Goal: Register for event/course

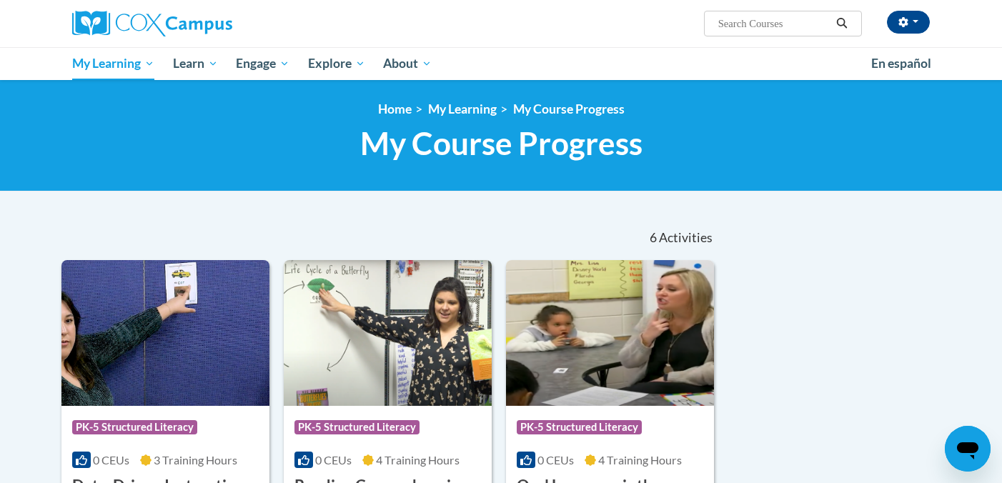
click at [731, 26] on input "Search..." at bounding box center [774, 23] width 114 height 17
type input "vocabulary"
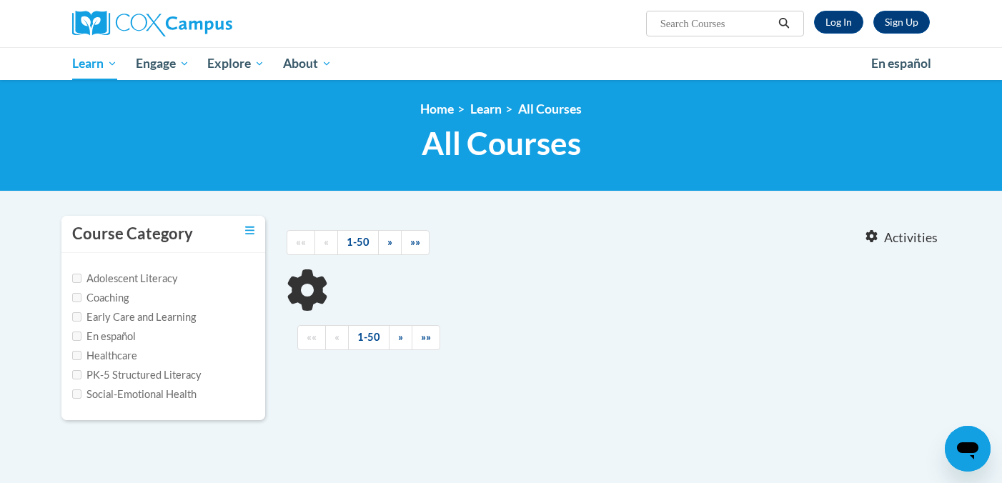
type input "vocabulary"
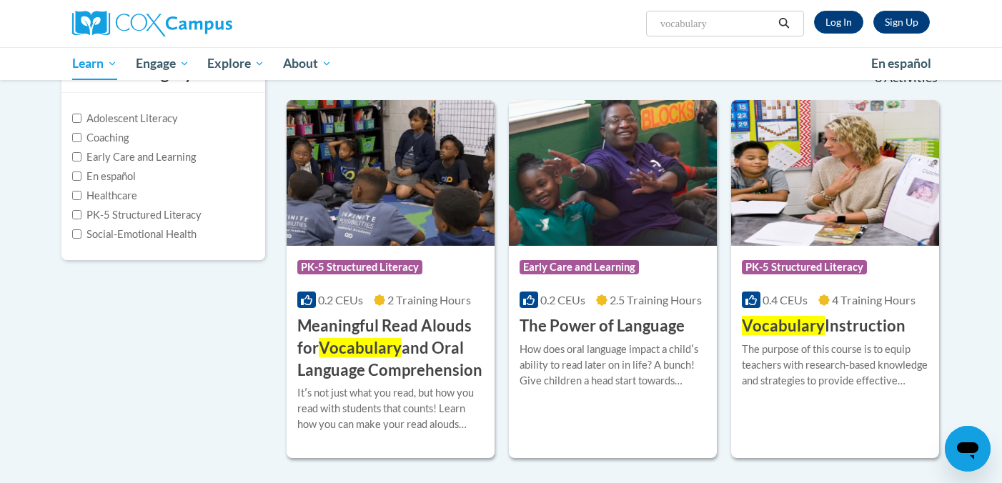
scroll to position [164, 0]
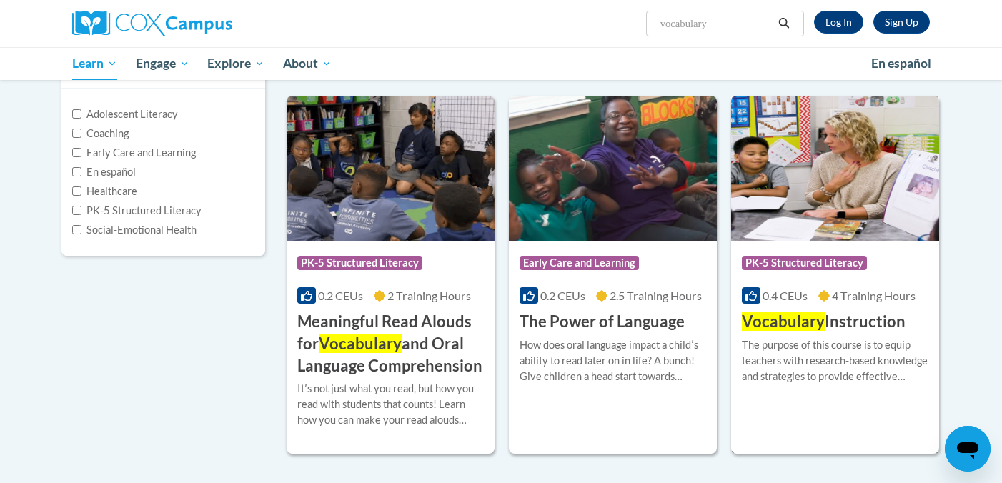
click at [818, 210] on img at bounding box center [835, 169] width 208 height 146
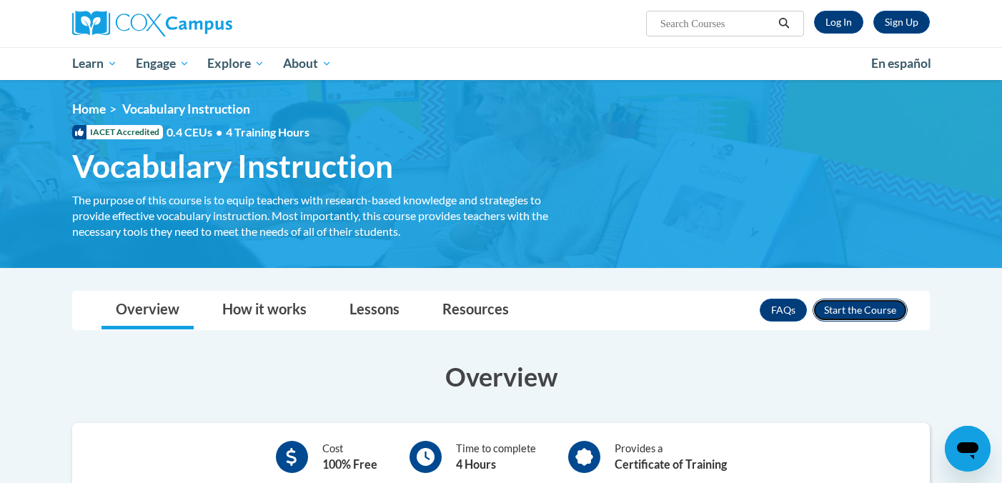
click at [848, 306] on button "Enroll" at bounding box center [859, 310] width 95 height 23
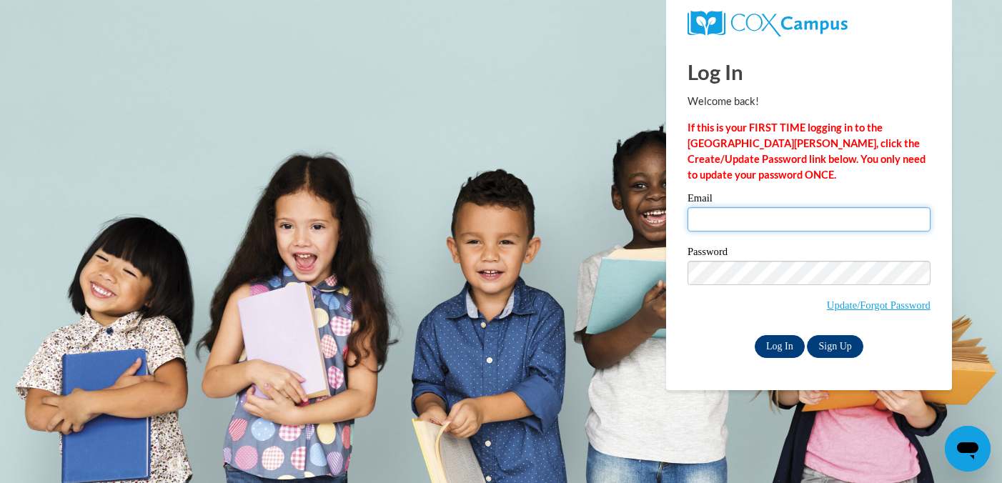
type input "kecoff@waukesha.k12.wi.us"
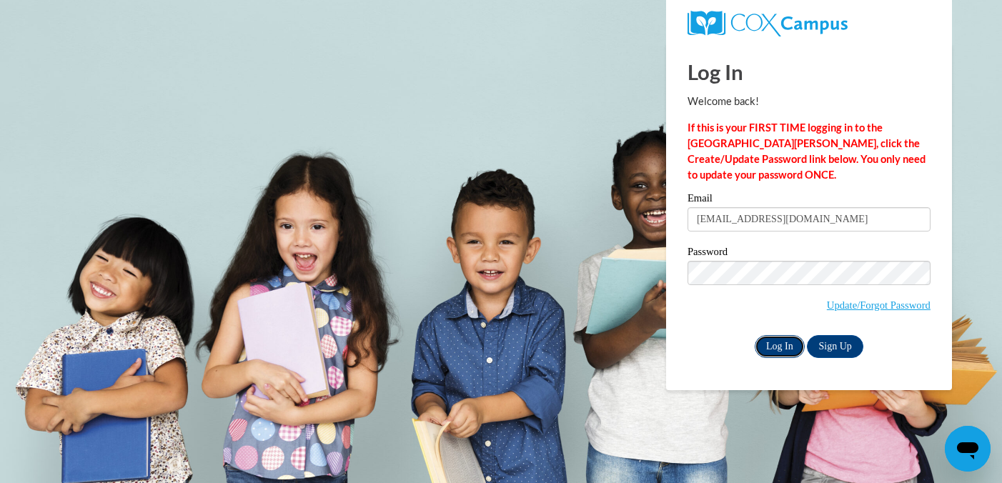
click at [774, 347] on input "Log In" at bounding box center [780, 346] width 50 height 23
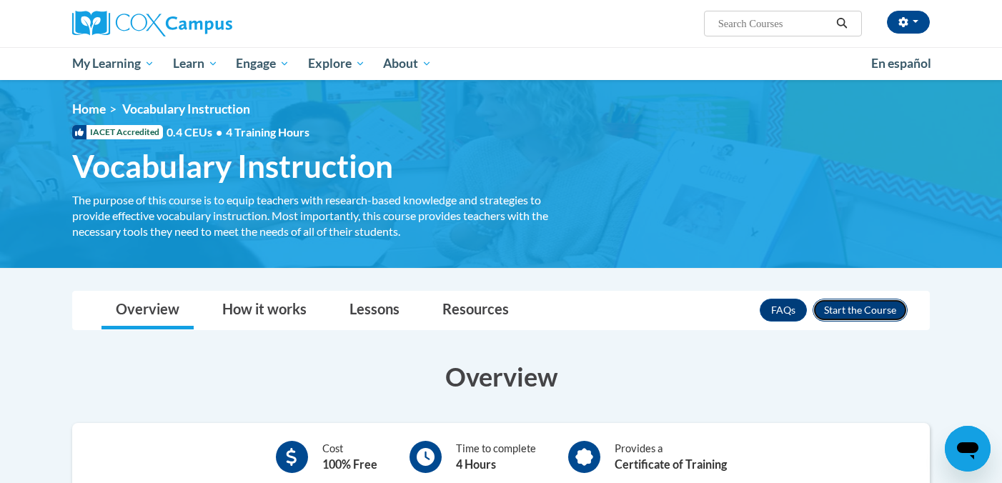
click at [836, 309] on button "Enroll" at bounding box center [859, 310] width 95 height 23
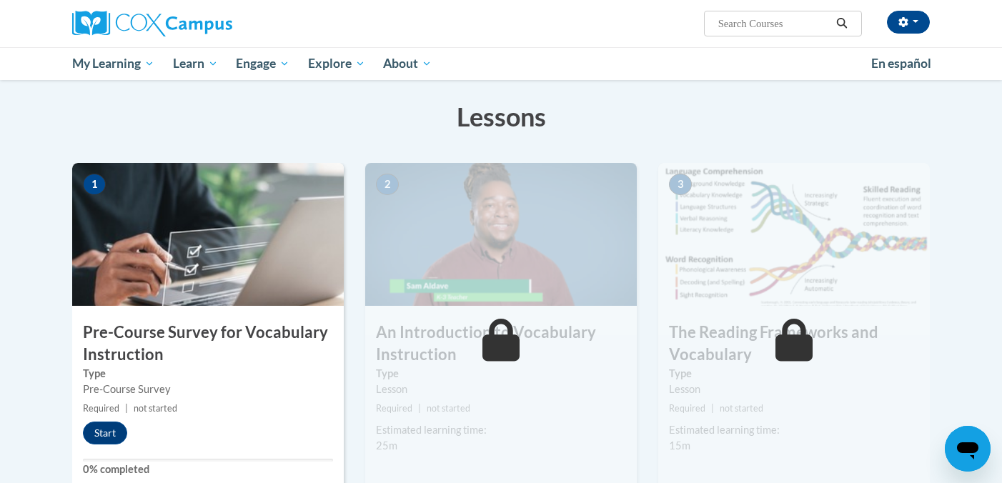
scroll to position [212, 0]
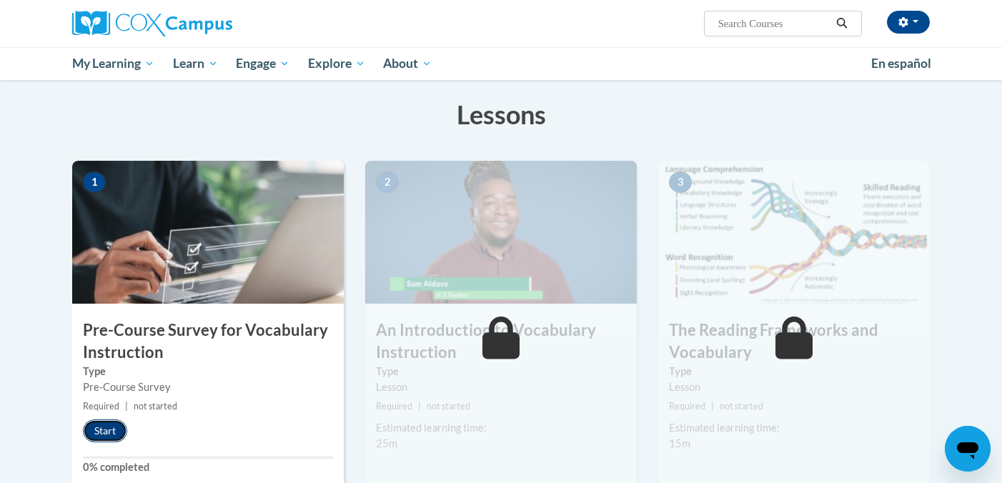
click at [96, 427] on button "Start" at bounding box center [105, 430] width 44 height 23
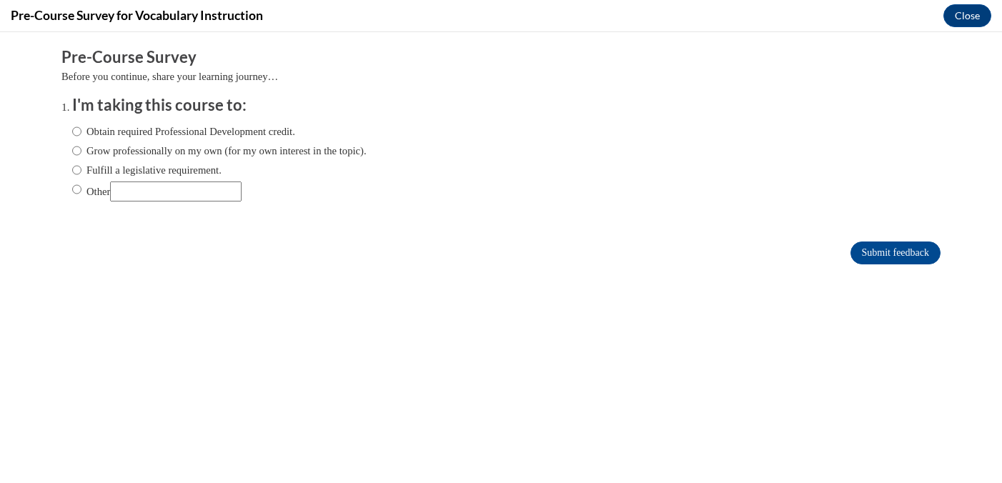
scroll to position [0, 0]
click at [80, 172] on input "Fulfill a legislative requirement." at bounding box center [76, 170] width 9 height 16
radio input "true"
click at [80, 172] on input "Fulfill a legislative requirement." at bounding box center [76, 170] width 9 height 16
click at [907, 247] on input "Submit feedback" at bounding box center [895, 253] width 90 height 23
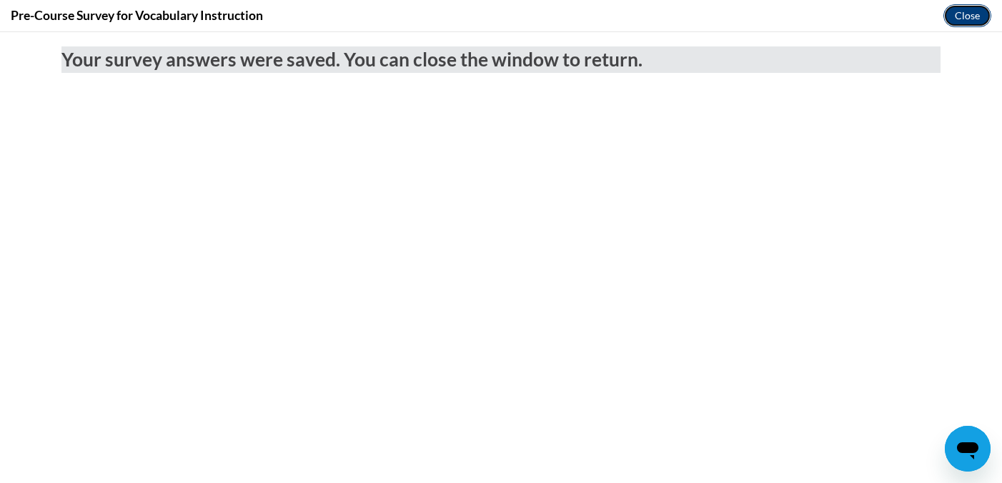
click at [954, 10] on button "Close" at bounding box center [967, 15] width 48 height 23
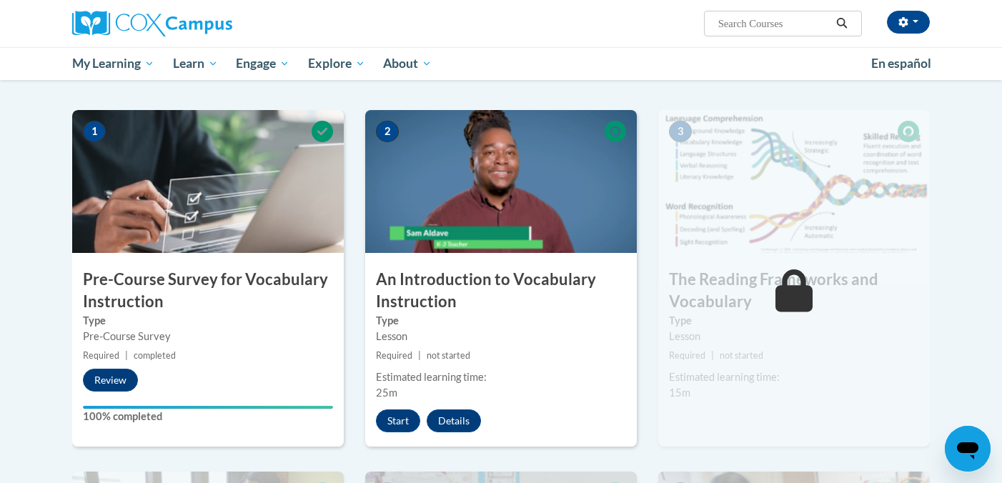
scroll to position [265, 0]
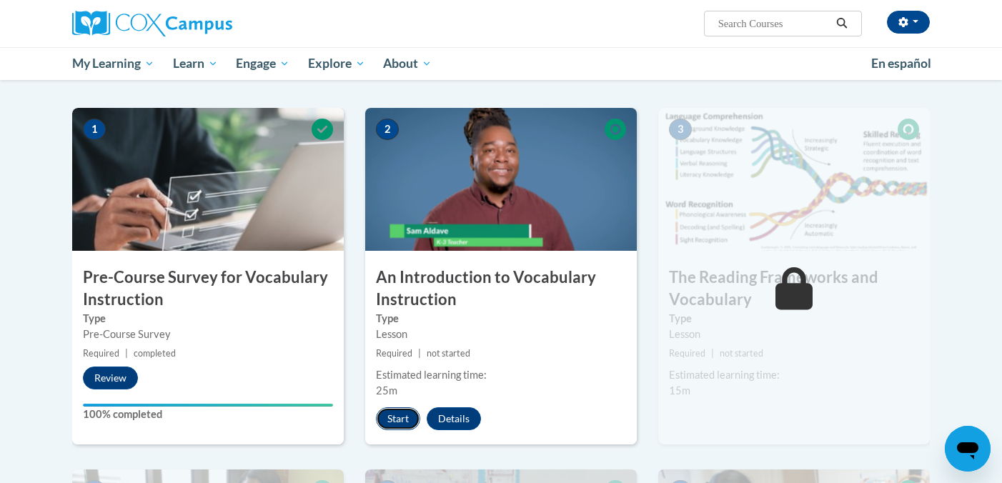
click at [405, 415] on button "Start" at bounding box center [398, 418] width 44 height 23
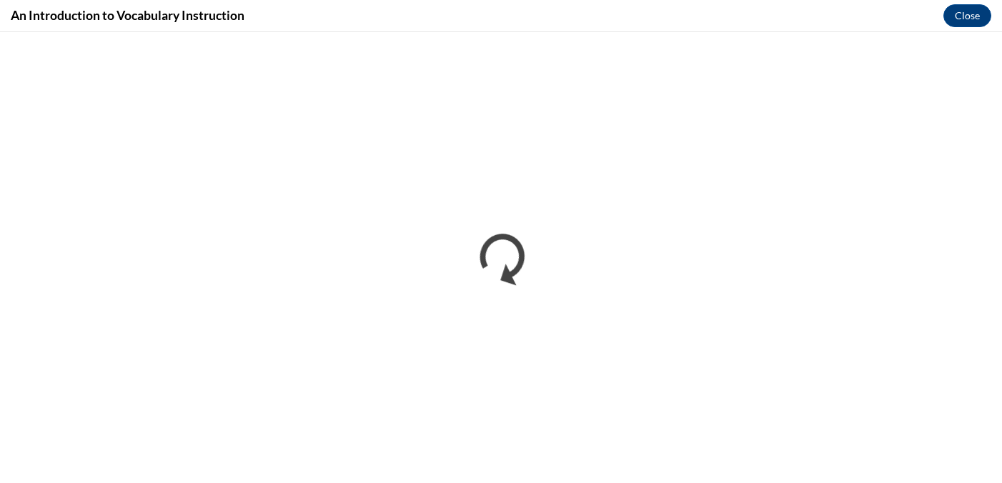
scroll to position [0, 0]
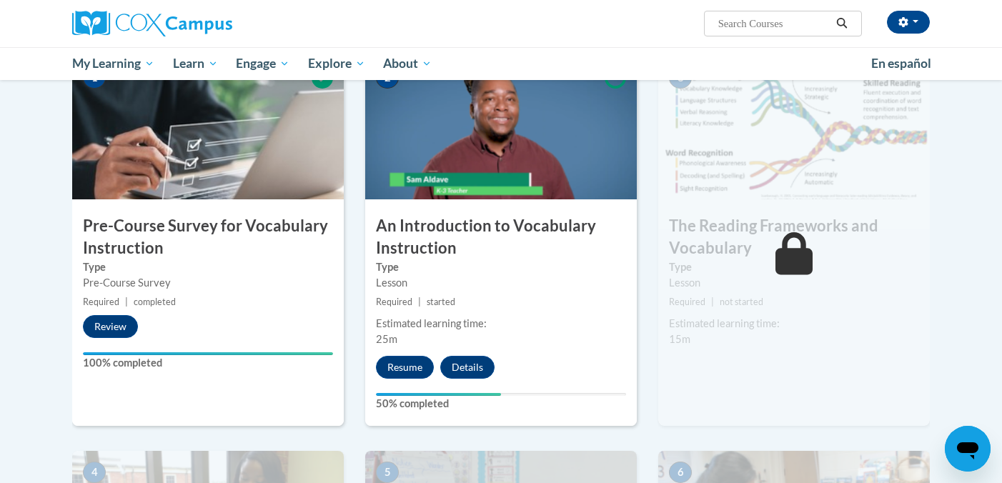
scroll to position [319, 0]
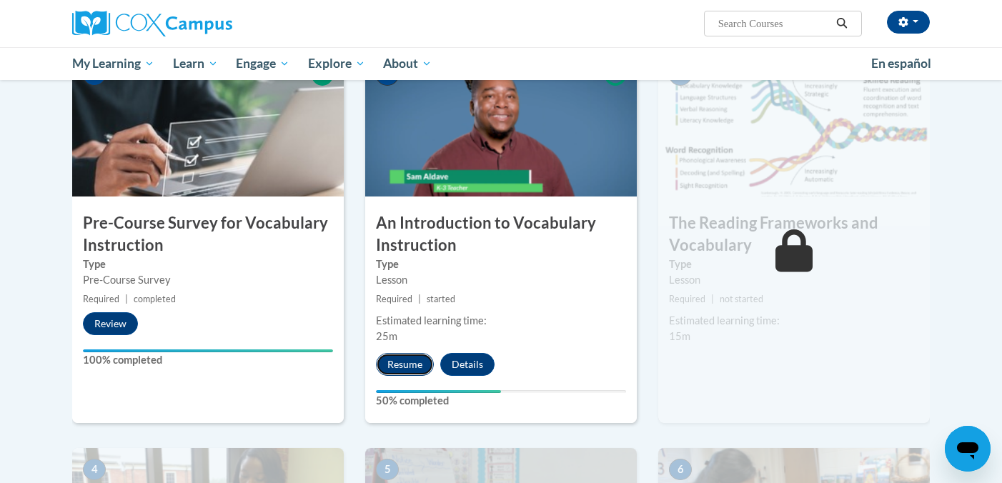
click at [400, 364] on button "Resume" at bounding box center [405, 364] width 58 height 23
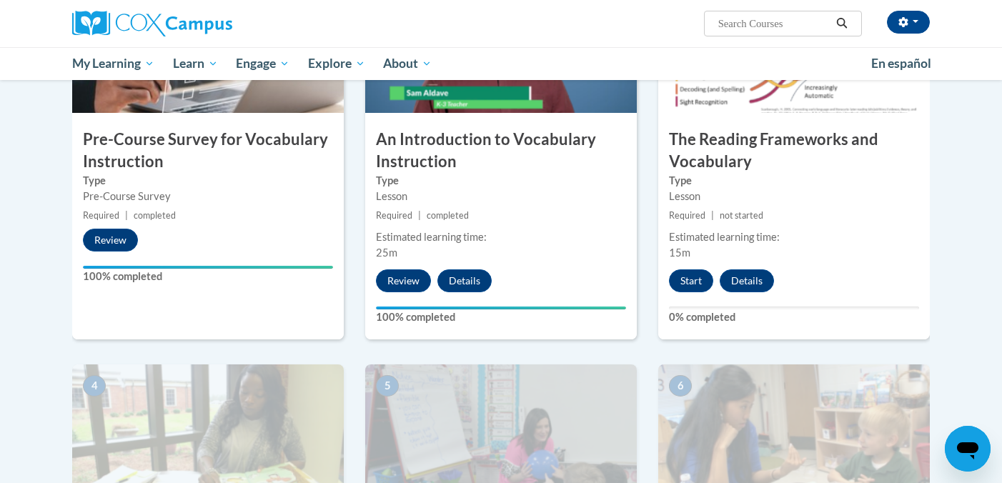
scroll to position [404, 0]
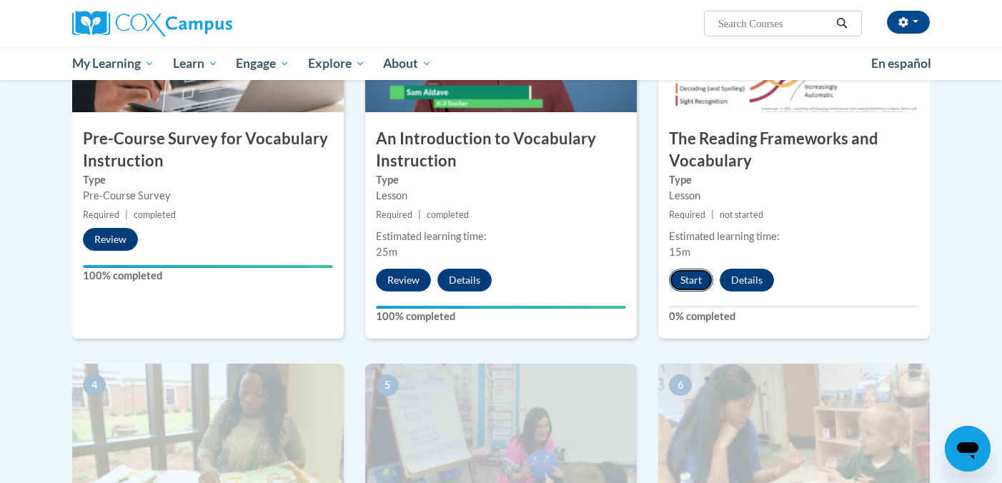
click at [684, 278] on button "Start" at bounding box center [691, 280] width 44 height 23
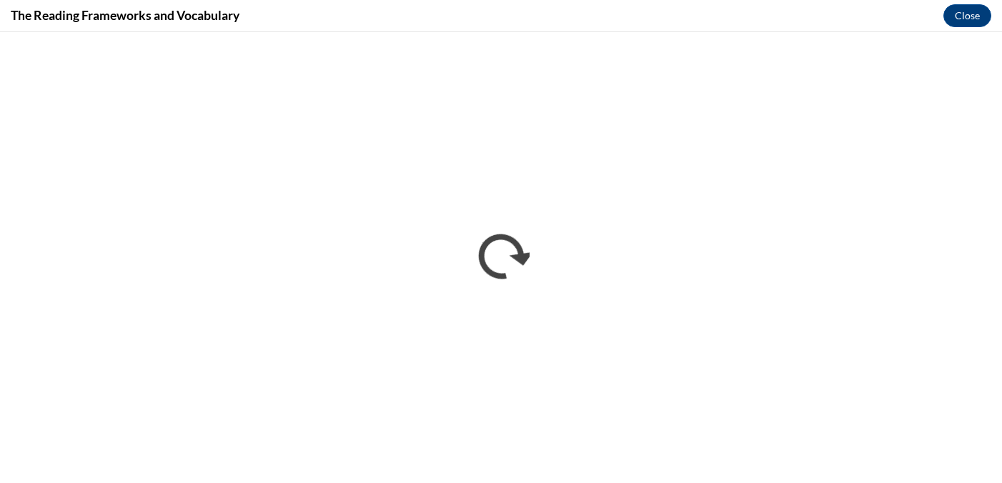
scroll to position [0, 0]
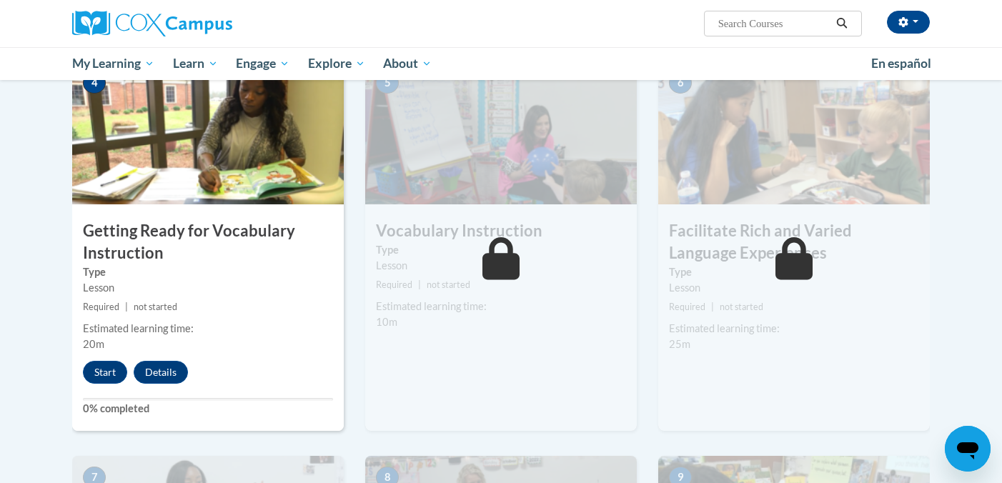
scroll to position [721, 0]
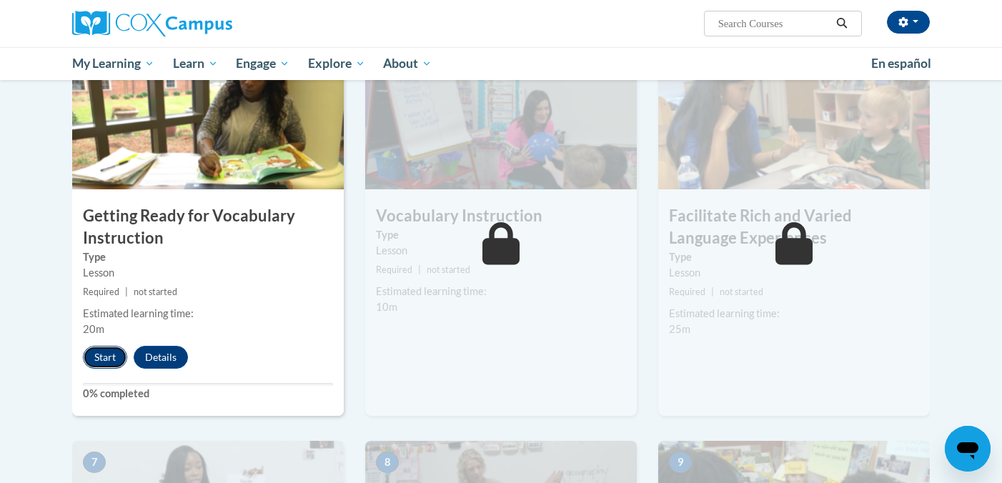
click at [94, 362] on button "Start" at bounding box center [105, 357] width 44 height 23
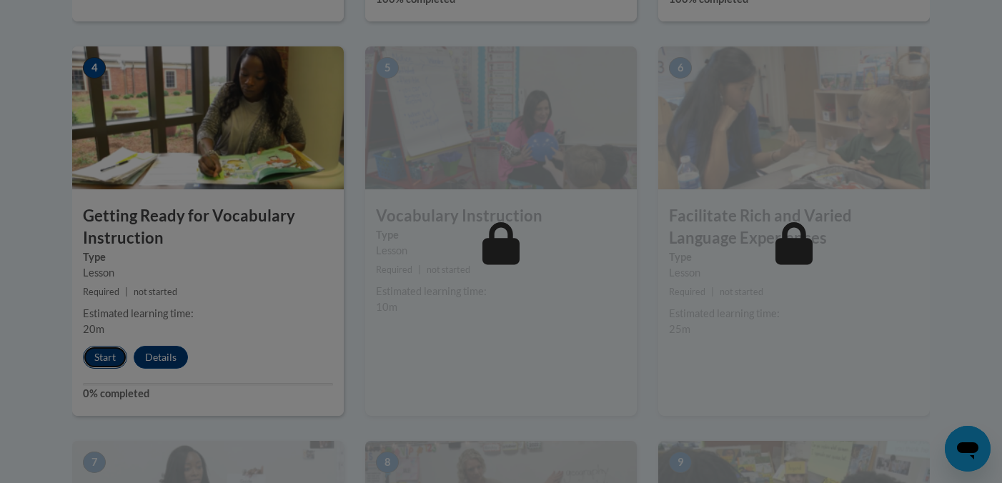
scroll to position [0, 0]
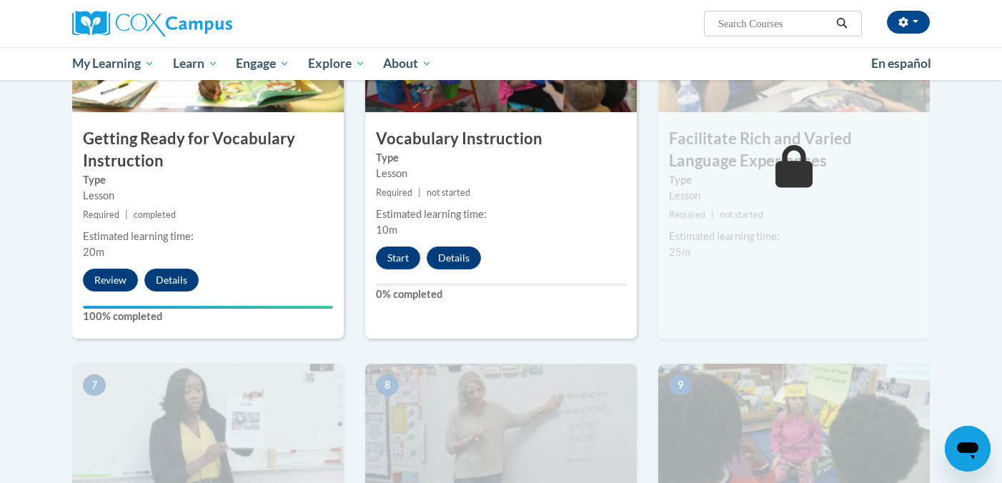
scroll to position [725, 0]
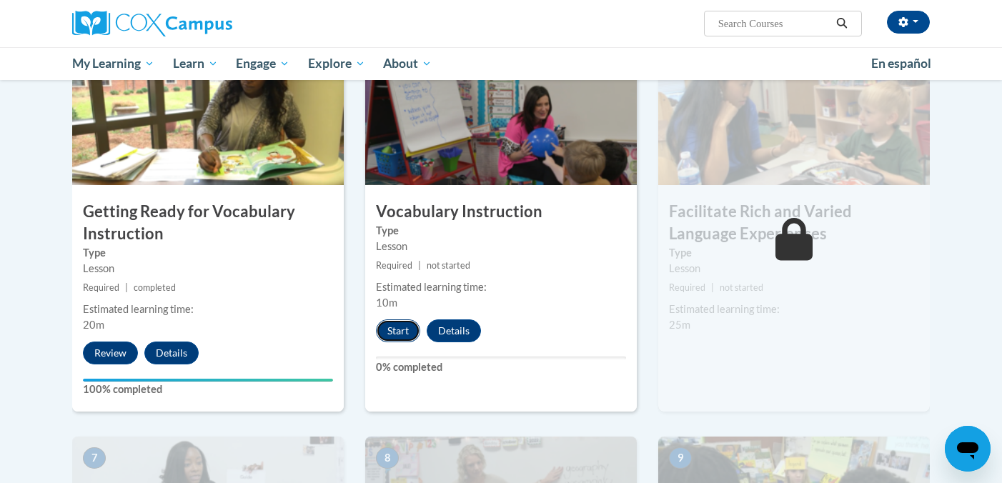
click at [401, 332] on button "Start" at bounding box center [398, 330] width 44 height 23
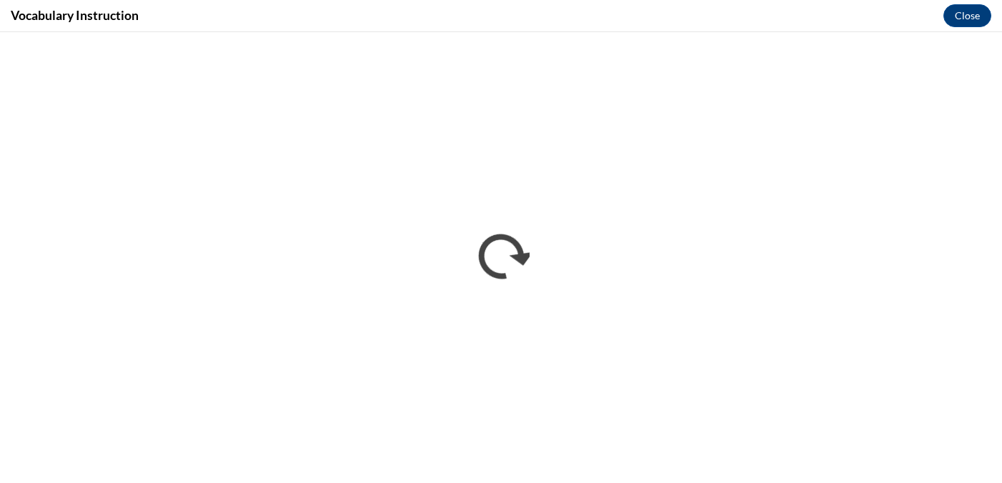
scroll to position [0, 0]
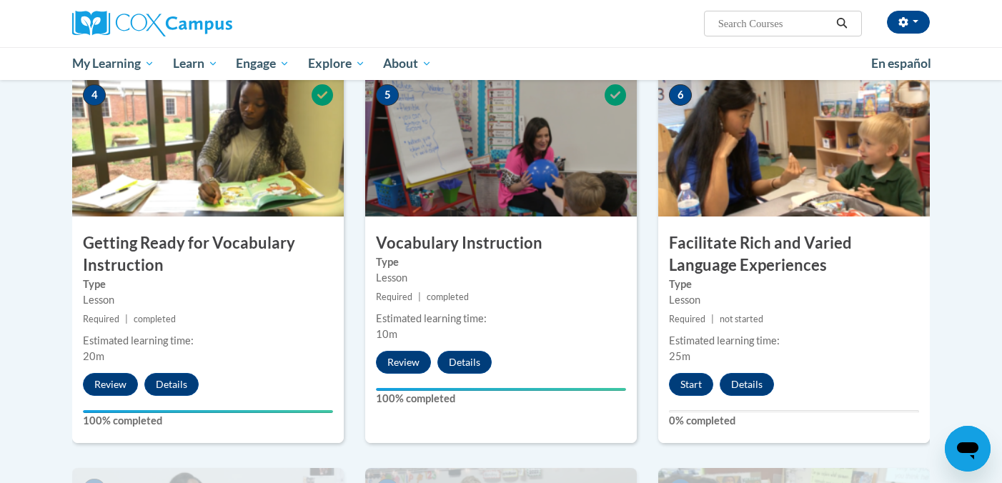
scroll to position [697, 0]
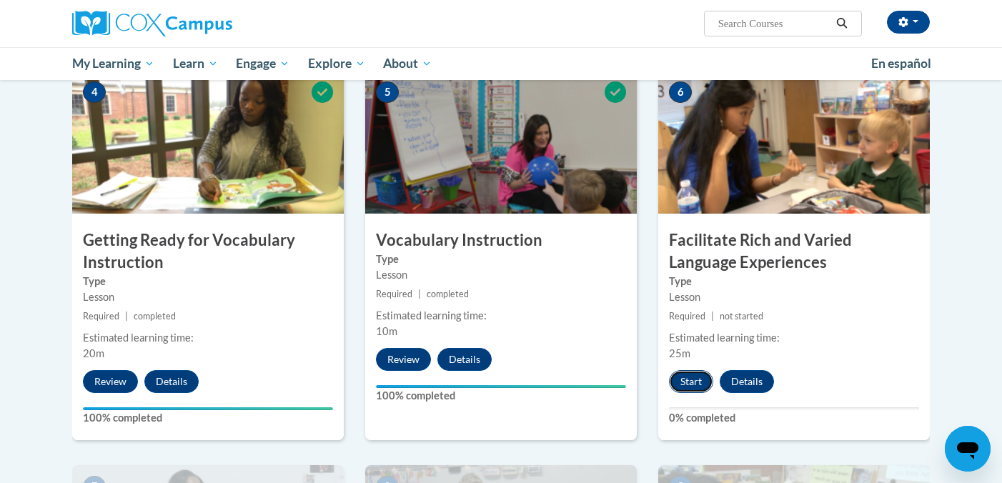
click at [682, 389] on button "Start" at bounding box center [691, 381] width 44 height 23
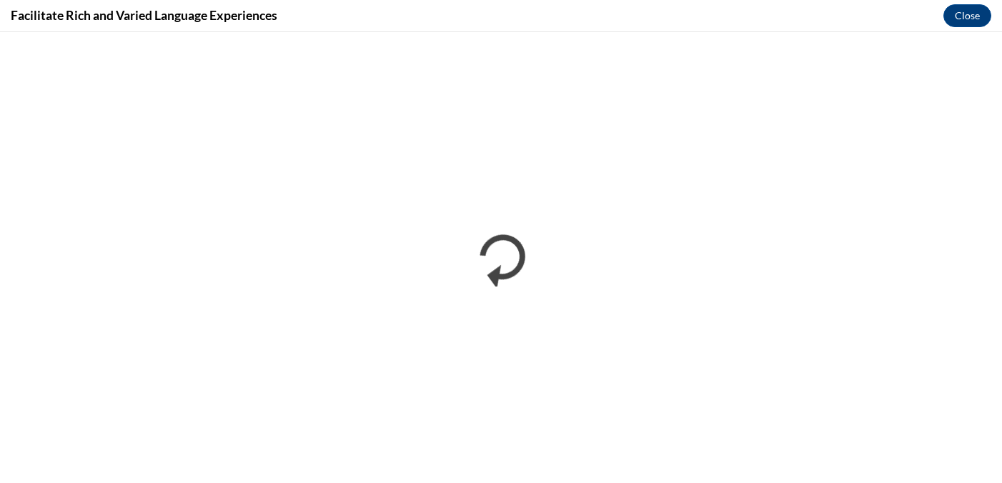
scroll to position [0, 0]
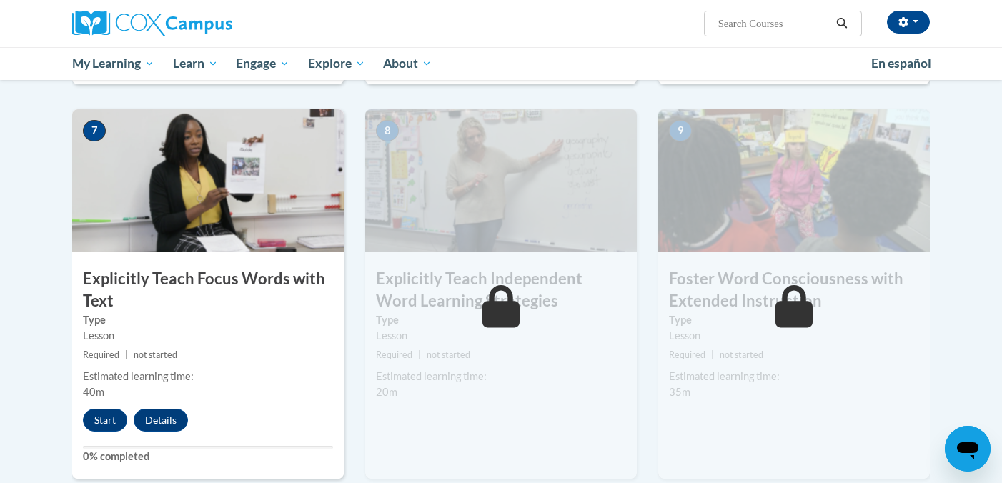
scroll to position [1049, 0]
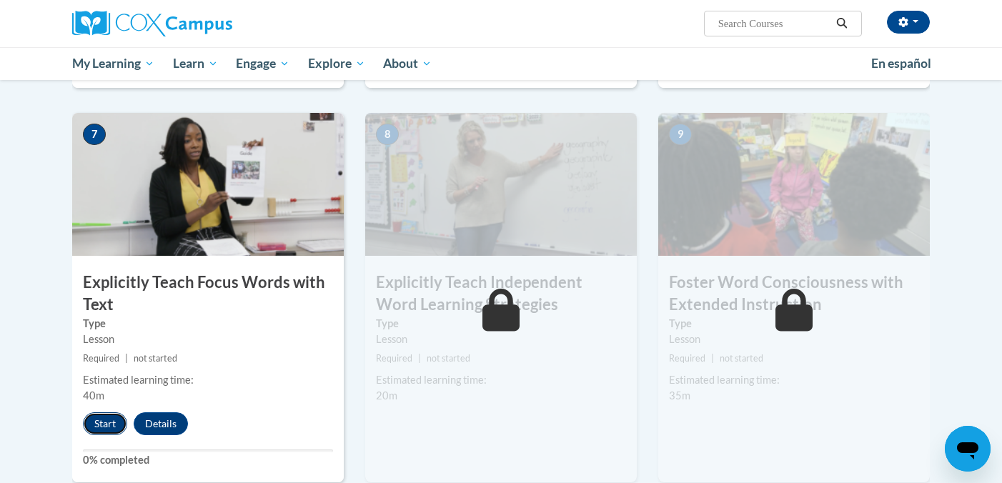
click at [105, 424] on button "Start" at bounding box center [105, 423] width 44 height 23
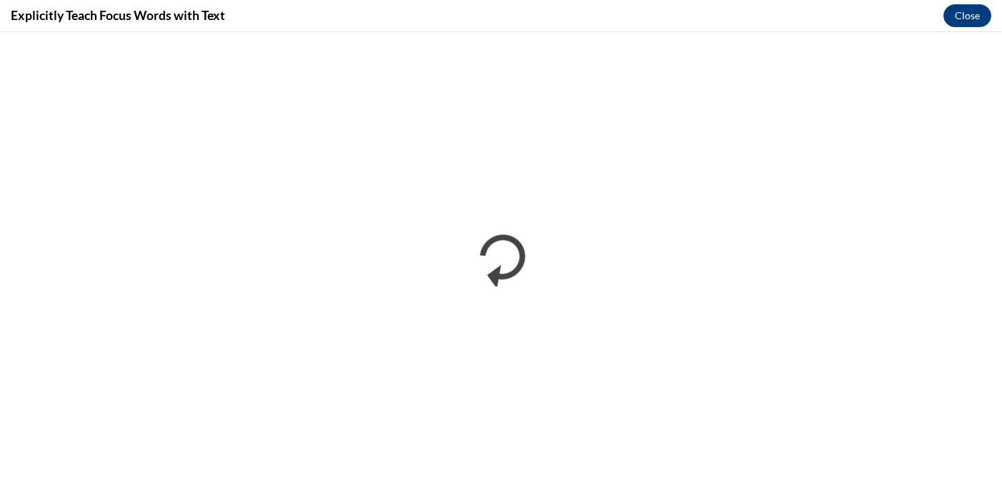
scroll to position [0, 0]
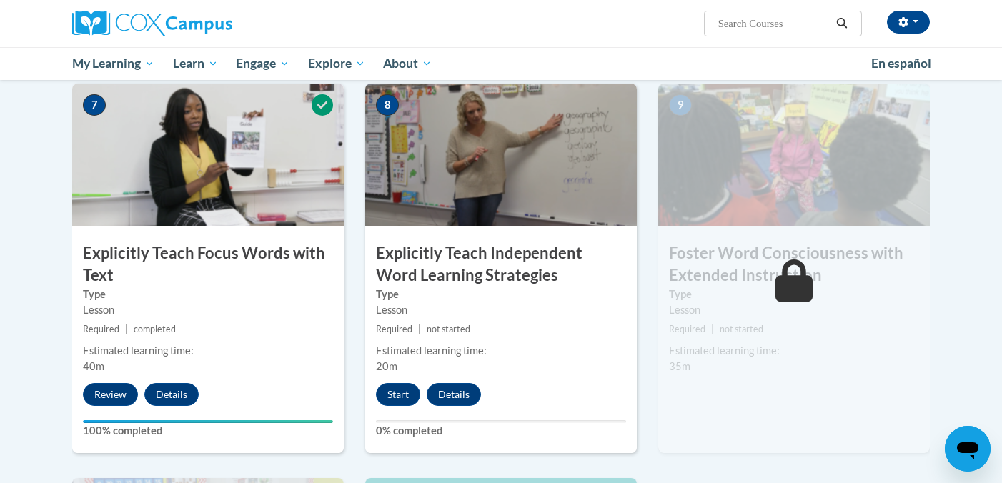
scroll to position [1083, 0]
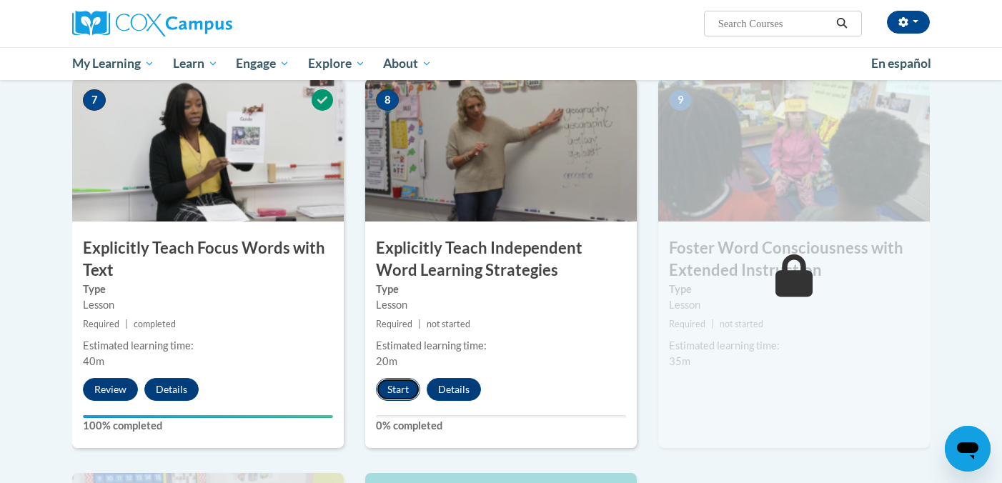
click at [400, 392] on button "Start" at bounding box center [398, 389] width 44 height 23
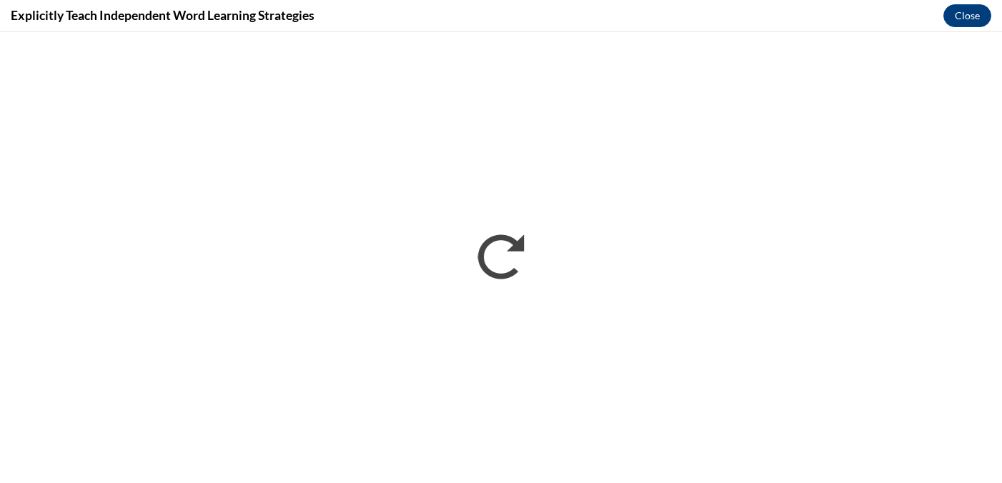
scroll to position [0, 0]
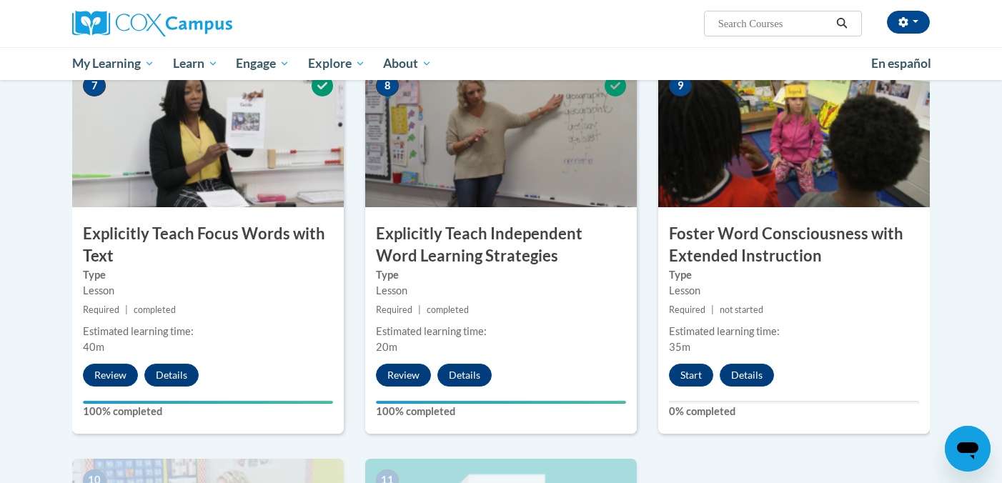
scroll to position [1105, 0]
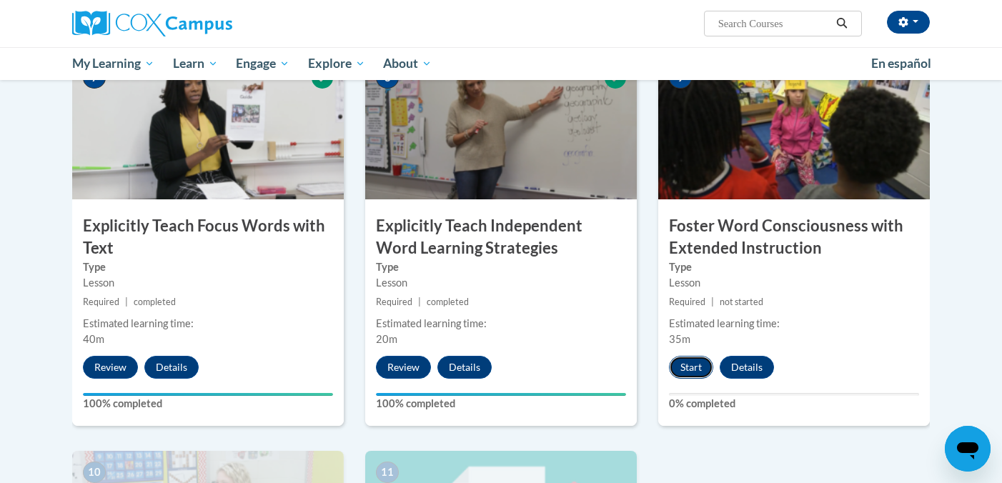
click at [692, 370] on button "Start" at bounding box center [691, 367] width 44 height 23
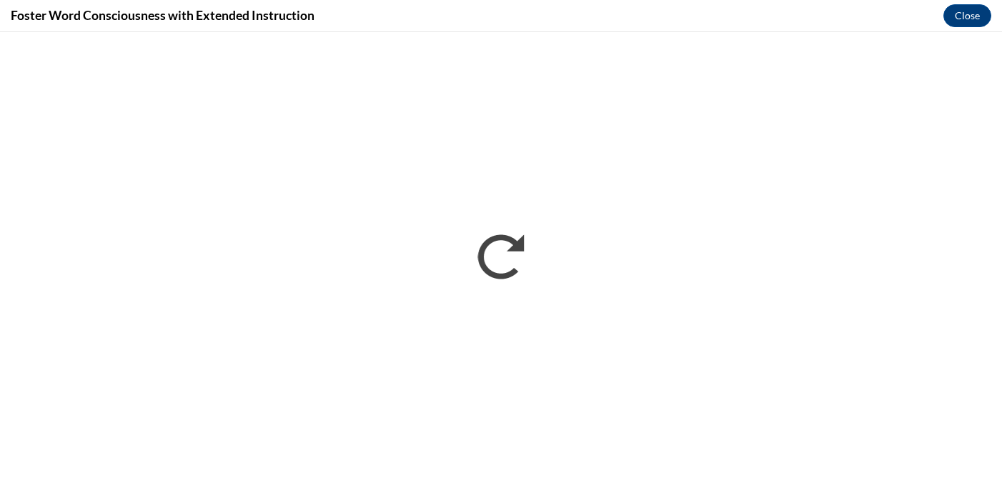
scroll to position [0, 0]
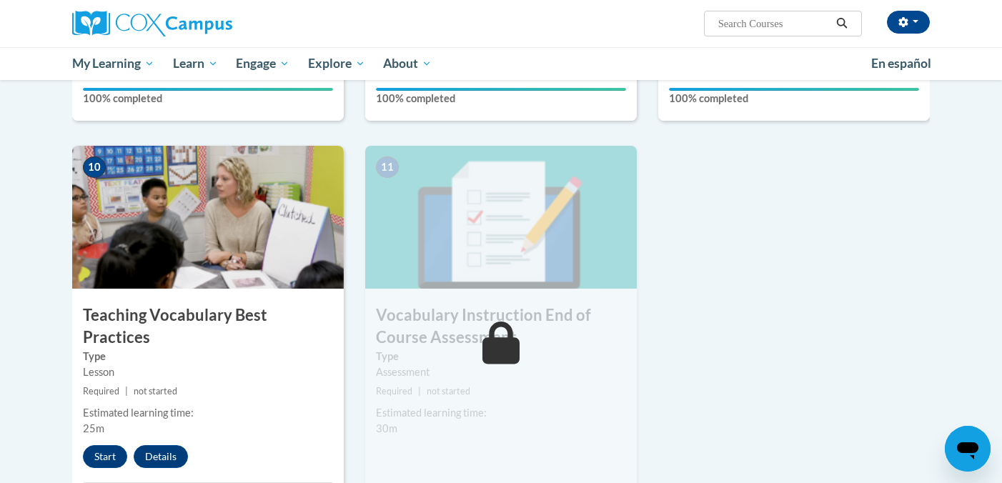
scroll to position [1413, 0]
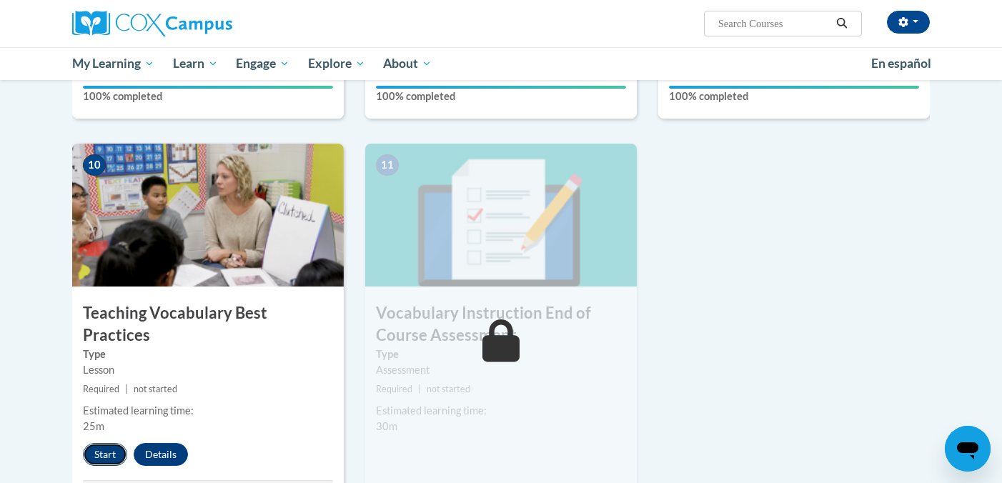
click at [90, 443] on button "Start" at bounding box center [105, 454] width 44 height 23
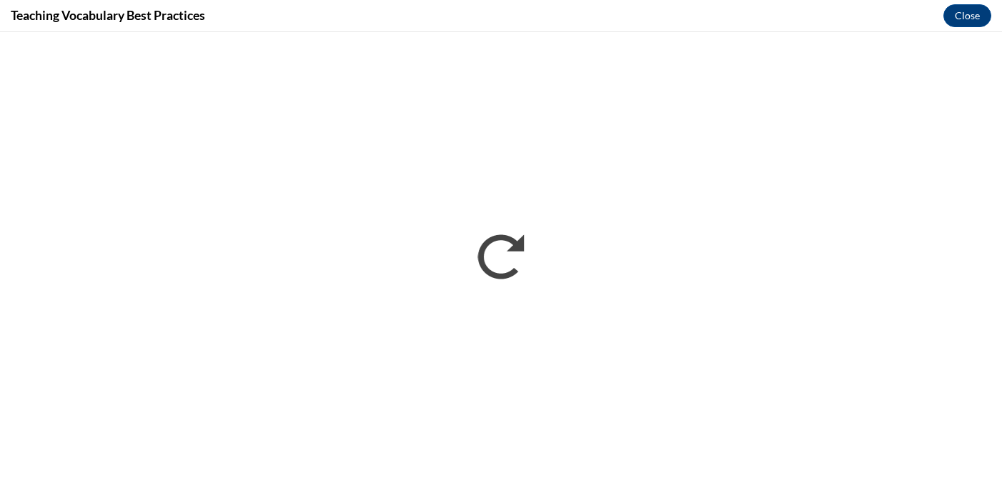
scroll to position [0, 0]
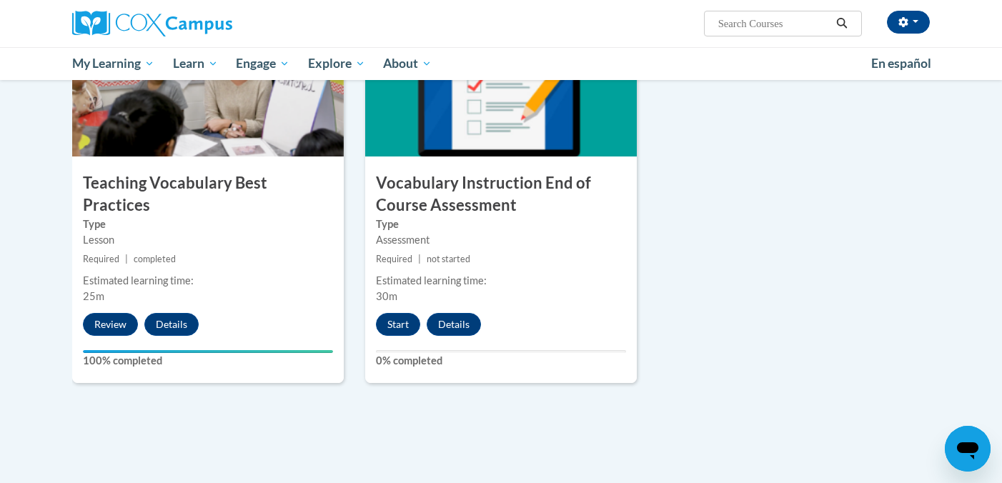
scroll to position [1547, 0]
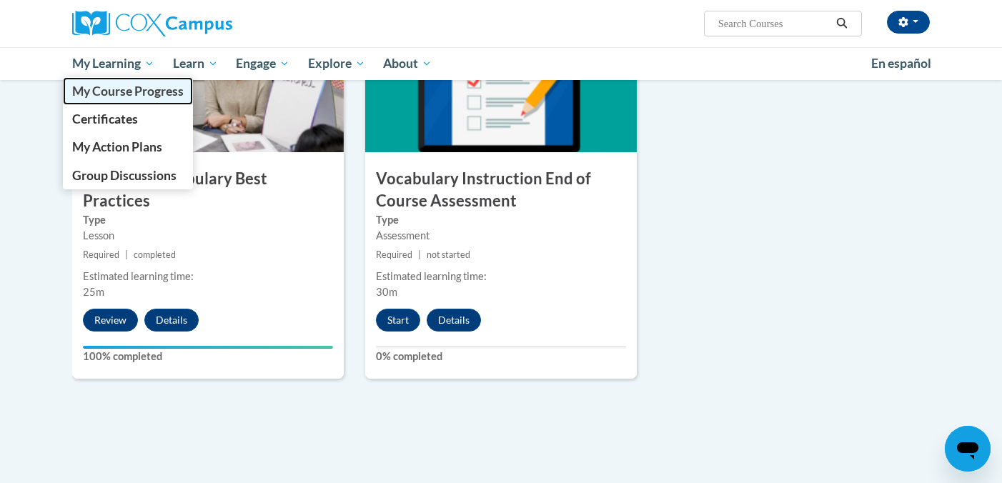
click at [113, 91] on span "My Course Progress" at bounding box center [127, 91] width 111 height 15
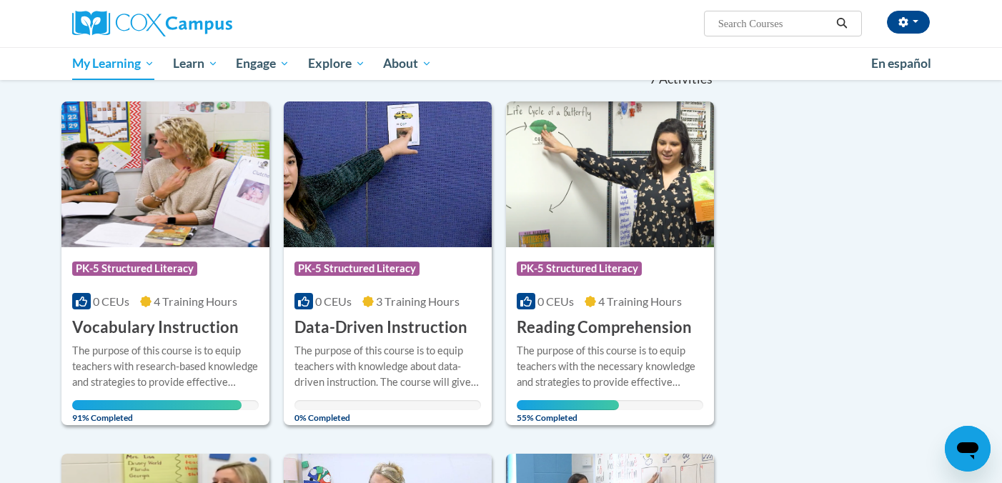
scroll to position [160, 0]
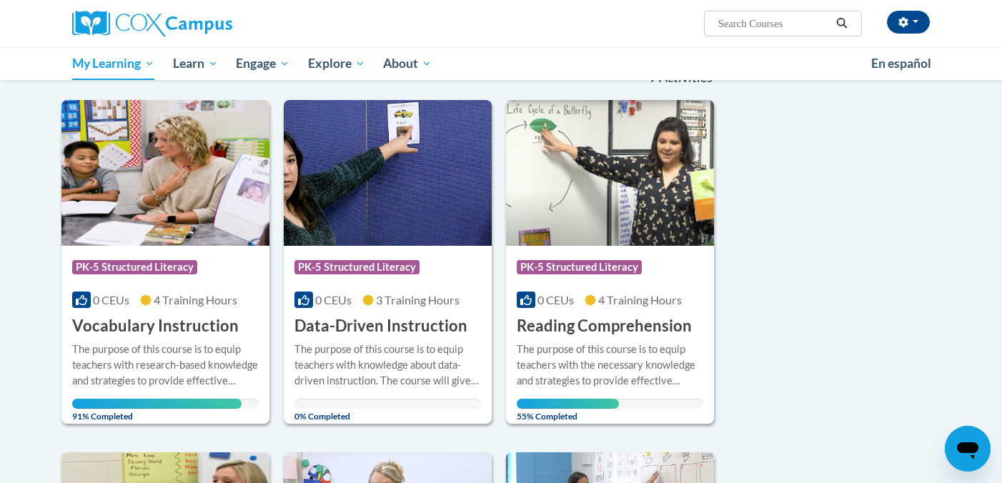
click at [732, 28] on input "Search..." at bounding box center [774, 23] width 114 height 17
type input "fluency"
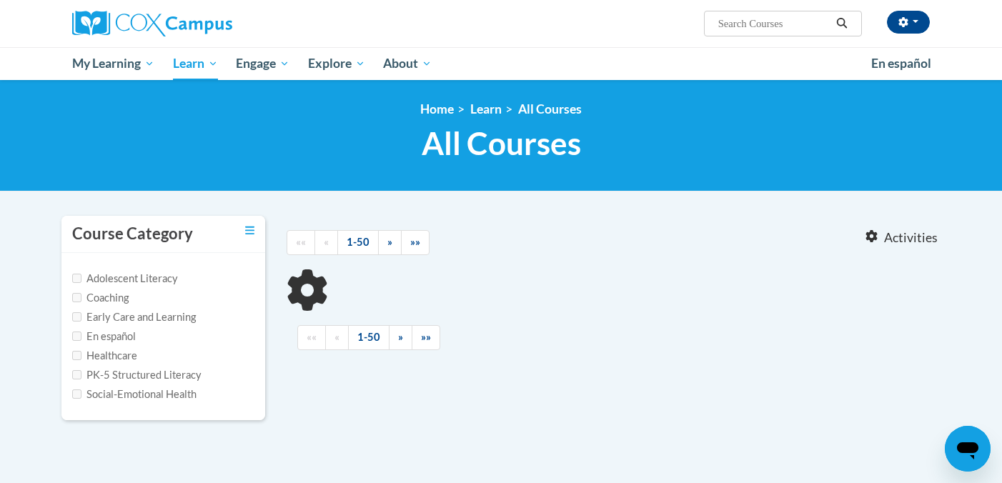
type input "fluency"
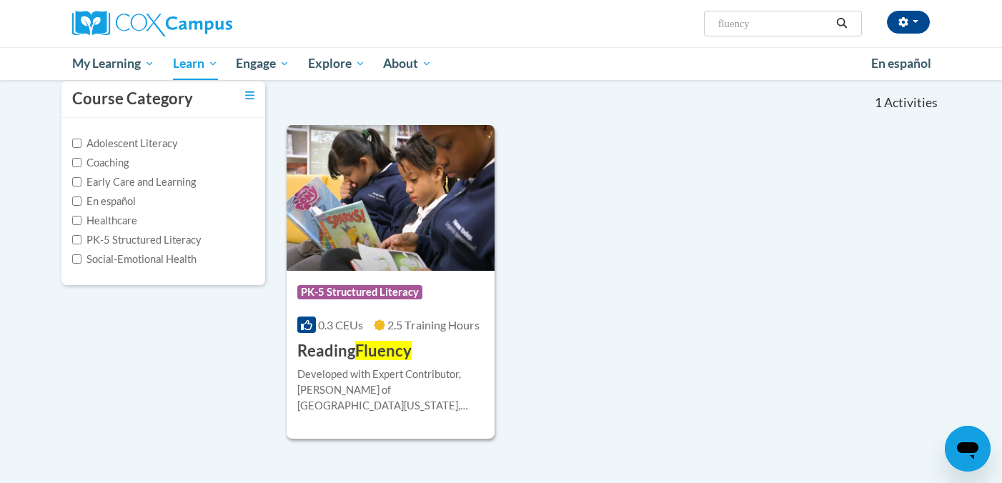
scroll to position [139, 0]
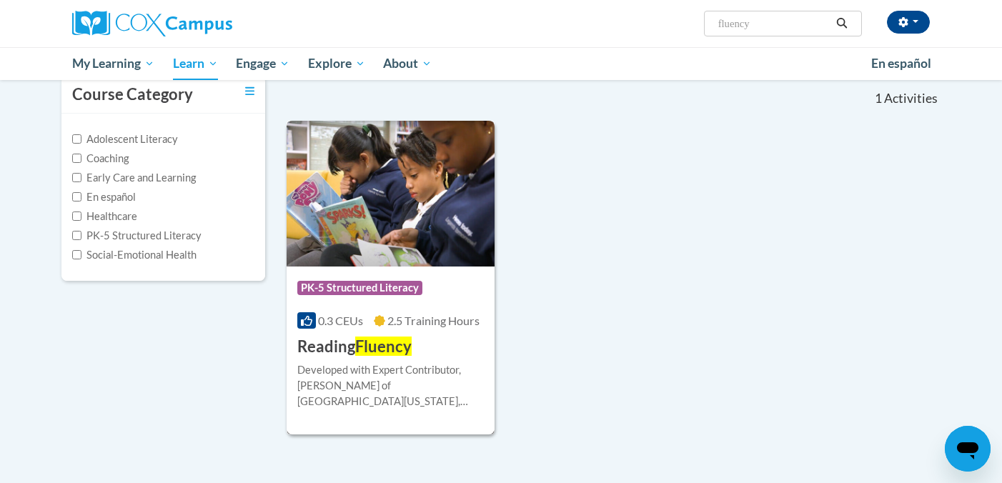
click at [455, 194] on img at bounding box center [391, 194] width 208 height 146
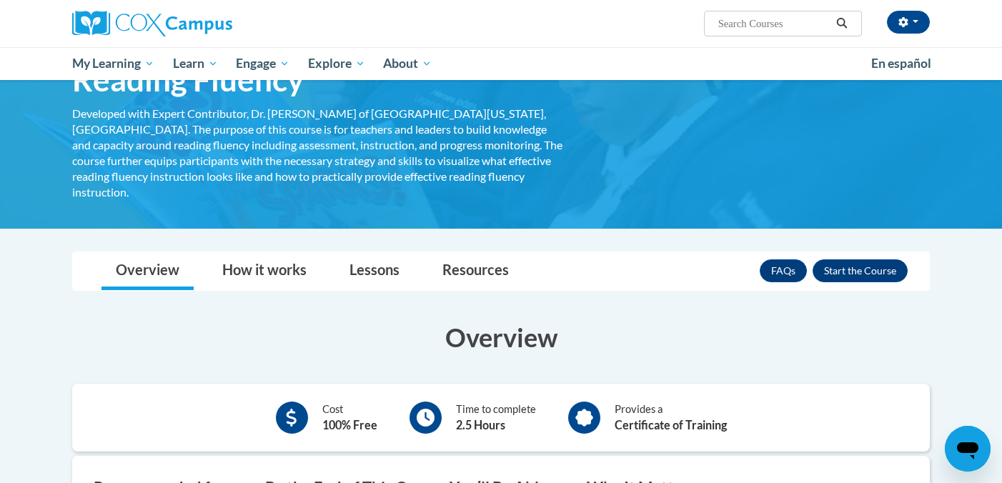
scroll to position [89, 0]
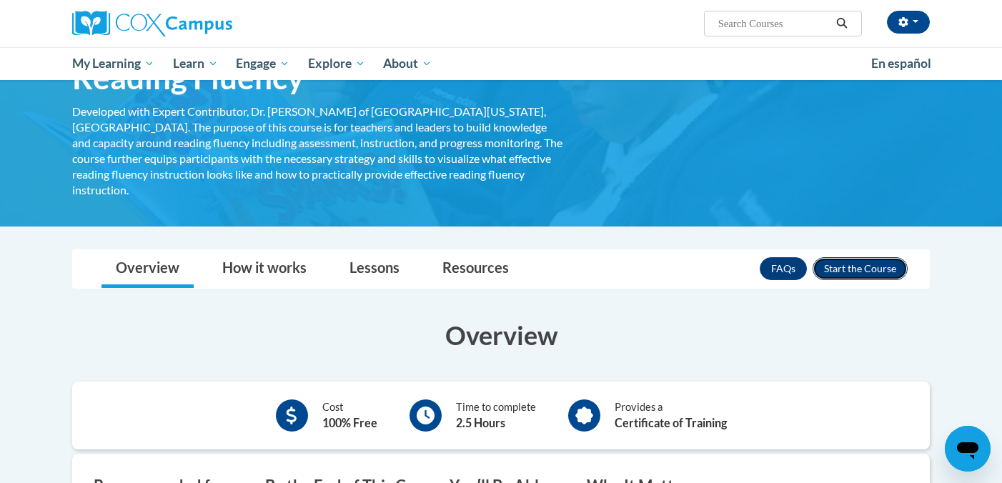
click at [843, 257] on button "Enroll" at bounding box center [859, 268] width 95 height 23
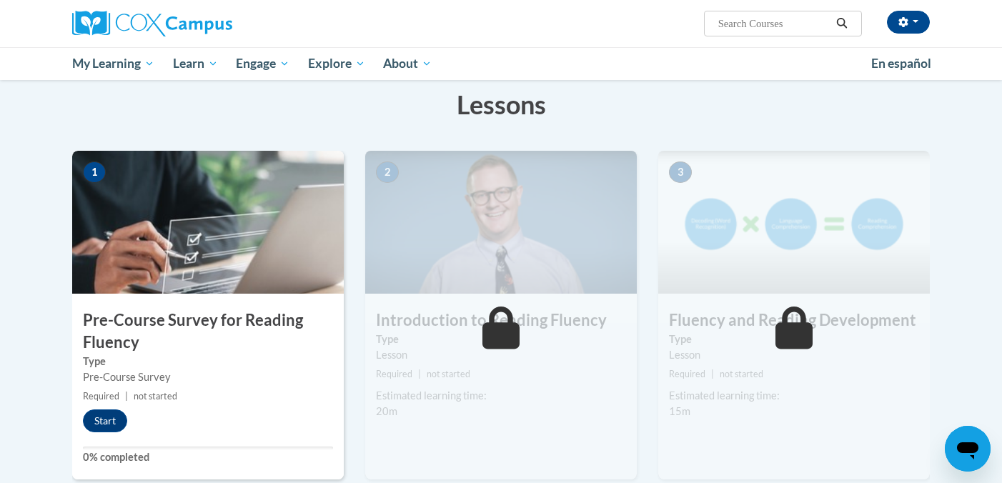
scroll to position [223, 0]
click at [107, 421] on button "Start" at bounding box center [105, 420] width 44 height 23
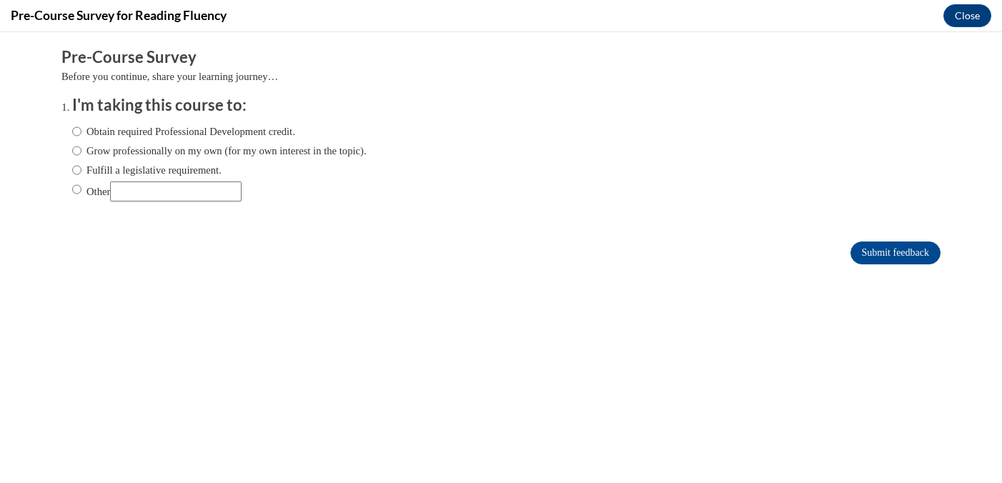
scroll to position [0, 0]
click at [76, 170] on input "Fulfill a legislative requirement." at bounding box center [76, 170] width 9 height 16
radio input "true"
click at [865, 252] on input "Submit feedback" at bounding box center [895, 253] width 90 height 23
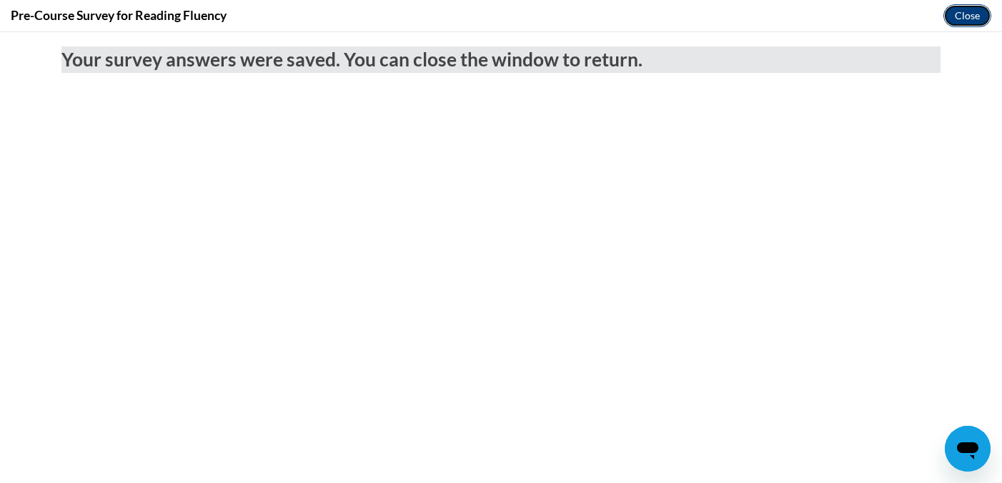
click at [957, 20] on button "Close" at bounding box center [967, 15] width 48 height 23
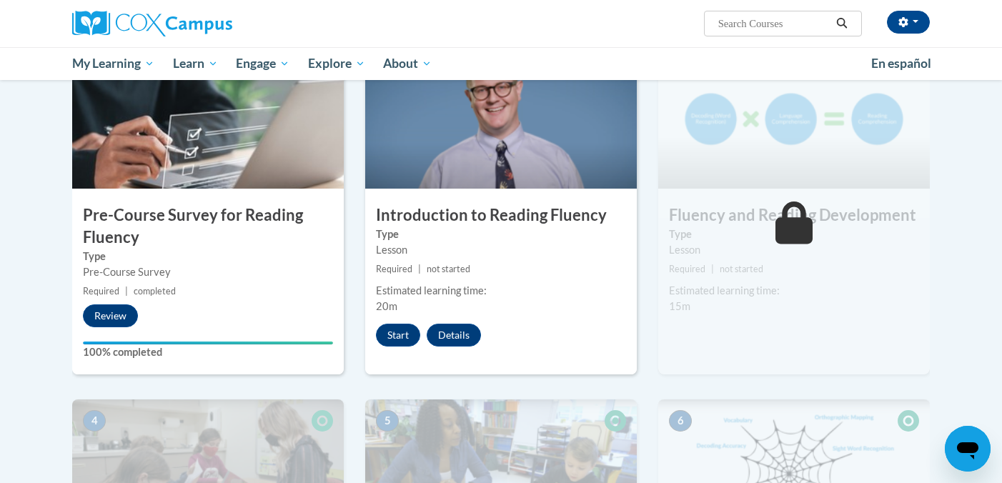
scroll to position [330, 0]
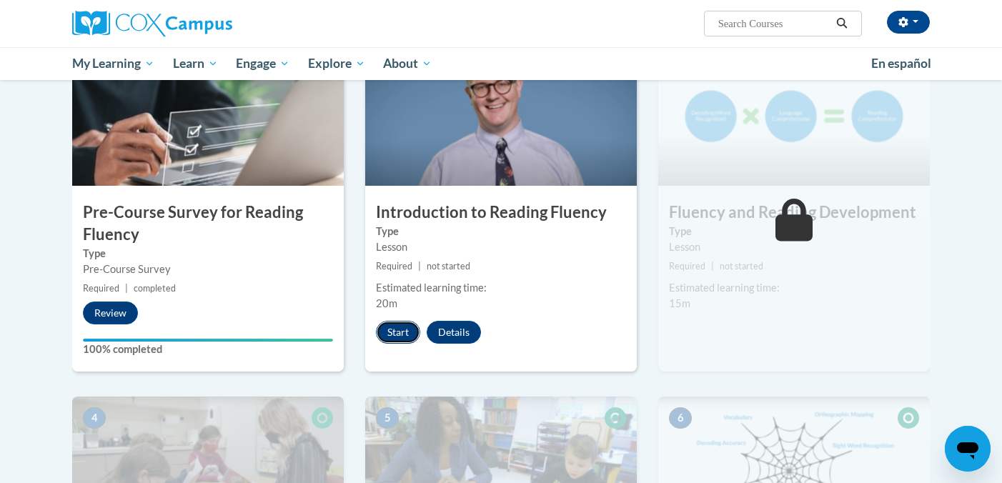
click at [394, 332] on button "Start" at bounding box center [398, 332] width 44 height 23
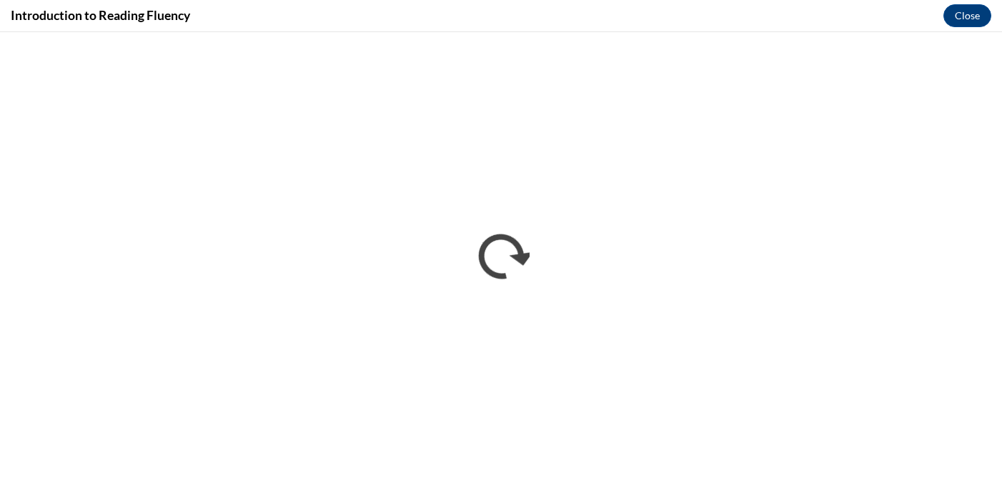
scroll to position [0, 0]
